Goal: Transaction & Acquisition: Purchase product/service

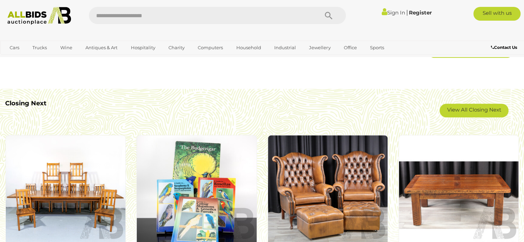
scroll to position [573, 0]
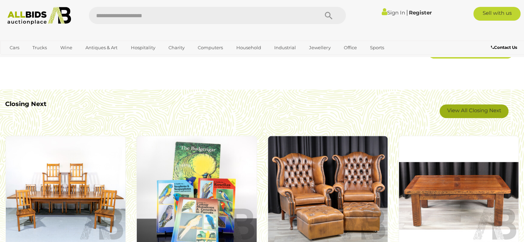
click at [462, 110] on link "View All Closing Next" at bounding box center [474, 111] width 69 height 14
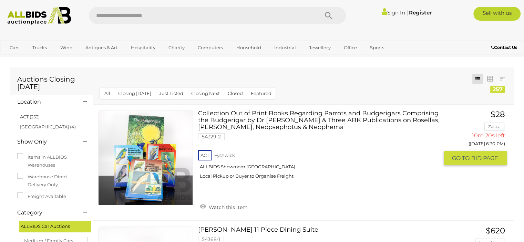
click at [149, 170] on img at bounding box center [146, 158] width 94 height 94
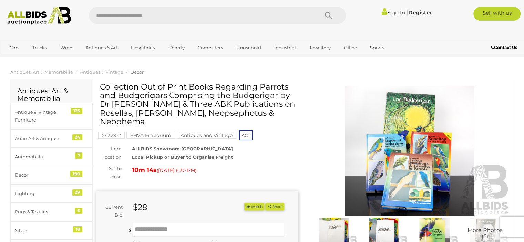
click at [389, 146] on img at bounding box center [410, 151] width 202 height 130
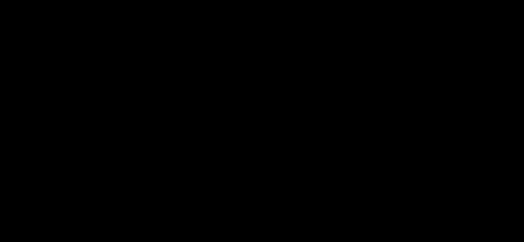
click at [389, 146] on div at bounding box center [262, 102] width 524 height 172
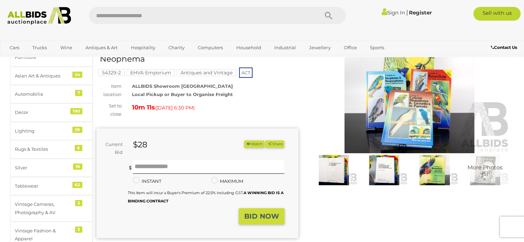
scroll to position [63, 0]
click at [330, 170] on img at bounding box center [334, 170] width 47 height 30
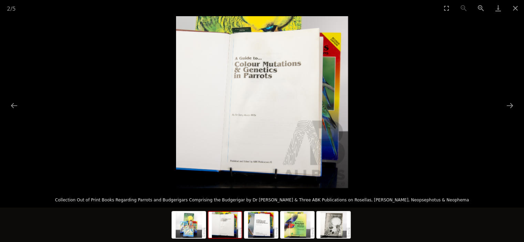
click at [228, 230] on img at bounding box center [225, 225] width 33 height 26
click at [261, 235] on img at bounding box center [261, 225] width 33 height 26
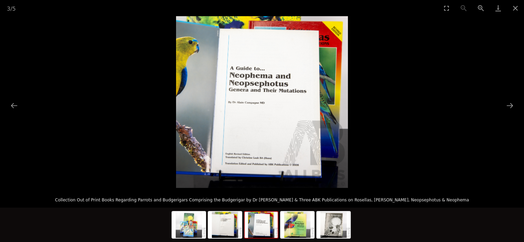
click at [269, 233] on img at bounding box center [261, 225] width 33 height 26
click at [301, 235] on img at bounding box center [297, 225] width 33 height 26
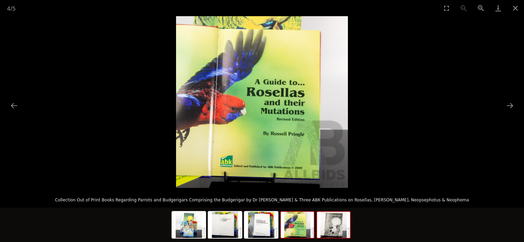
click at [334, 230] on img at bounding box center [333, 225] width 33 height 26
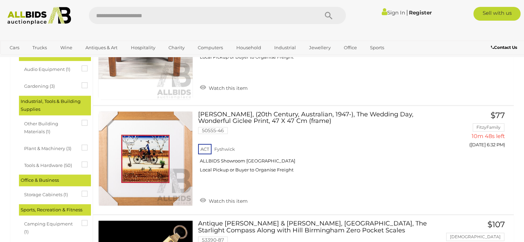
scroll to position [365, 0]
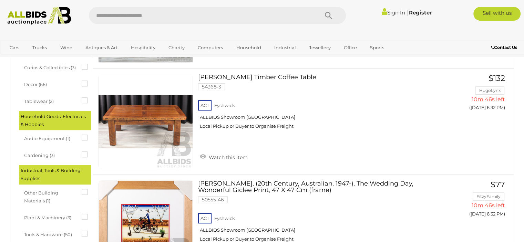
drag, startPoint x: 150, startPoint y: 12, endPoint x: 48, endPoint y: 4, distance: 102.7
click at [48, 4] on div "Sign In |" at bounding box center [262, 13] width 524 height 27
type input "**********"
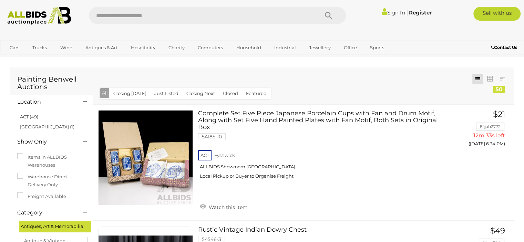
click at [174, 16] on input "text" at bounding box center [200, 15] width 223 height 17
